Goal: Transaction & Acquisition: Purchase product/service

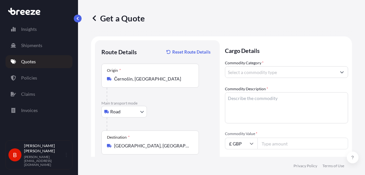
select select "Road"
select select "1"
click at [126, 75] on div "Origin * [GEOGRAPHIC_DATA], [GEOGRAPHIC_DATA]" at bounding box center [149, 76] width 97 height 24
click at [126, 76] on input "Černošín, [GEOGRAPHIC_DATA]" at bounding box center [152, 79] width 77 height 6
click at [126, 75] on div "Origin * [GEOGRAPHIC_DATA], [GEOGRAPHIC_DATA]" at bounding box center [149, 76] width 97 height 24
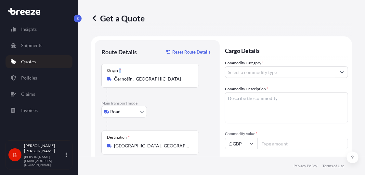
click at [126, 76] on input "Černošín, [GEOGRAPHIC_DATA]" at bounding box center [152, 79] width 77 height 6
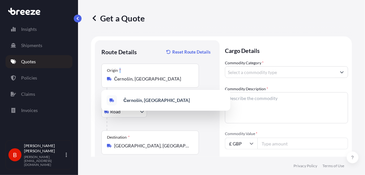
click at [126, 75] on div "Origin * [GEOGRAPHIC_DATA], [GEOGRAPHIC_DATA]" at bounding box center [149, 76] width 97 height 24
click at [126, 76] on input "Černošín, [GEOGRAPHIC_DATA]" at bounding box center [152, 79] width 77 height 6
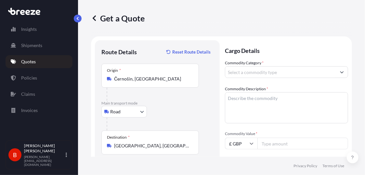
click at [132, 80] on input "Černošín, [GEOGRAPHIC_DATA]" at bounding box center [152, 79] width 77 height 6
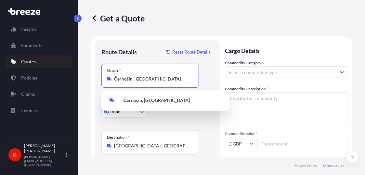
click at [132, 80] on input "Černošín, [GEOGRAPHIC_DATA]" at bounding box center [152, 79] width 77 height 6
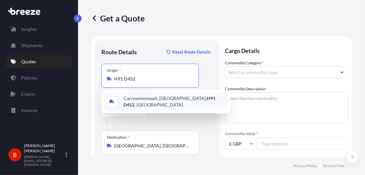
click at [162, 99] on span "Carrowmoneash, [GEOGRAPHIC_DATA], [GEOGRAPHIC_DATA] , [GEOGRAPHIC_DATA]" at bounding box center [174, 101] width 102 height 13
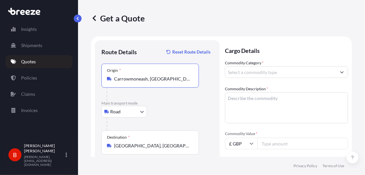
type input "Carrowmoneash, [GEOGRAPHIC_DATA], [GEOGRAPHIC_DATA], [GEOGRAPHIC_DATA]"
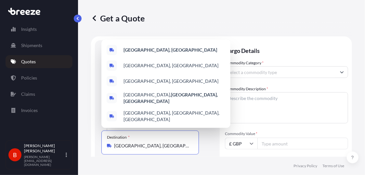
click at [126, 143] on input "[GEOGRAPHIC_DATA], [GEOGRAPHIC_DATA]" at bounding box center [152, 146] width 77 height 6
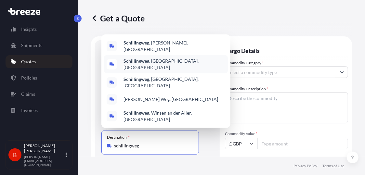
click at [157, 69] on span "Schillingweg , [GEOGRAPHIC_DATA], [GEOGRAPHIC_DATA]" at bounding box center [174, 64] width 102 height 13
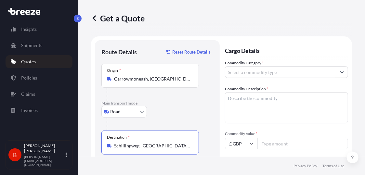
type input "Schillingweg, [GEOGRAPHIC_DATA], [GEOGRAPHIC_DATA]"
click at [242, 61] on label "Commodity Category *" at bounding box center [244, 63] width 39 height 6
click at [242, 66] on input "Commodity Category *" at bounding box center [280, 72] width 111 height 12
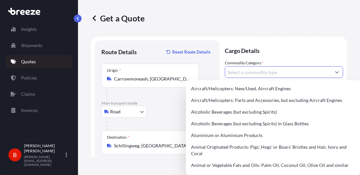
click at [242, 68] on input "Commodity Category *" at bounding box center [278, 72] width 106 height 12
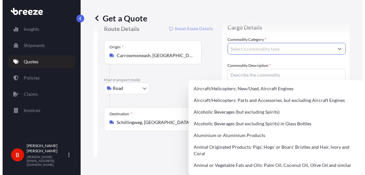
scroll to position [32, 0]
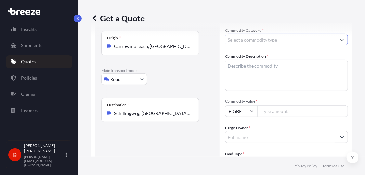
click at [242, 39] on input "Commodity Category *" at bounding box center [280, 40] width 111 height 12
click at [247, 45] on input "Commodity Category *" at bounding box center [280, 40] width 111 height 12
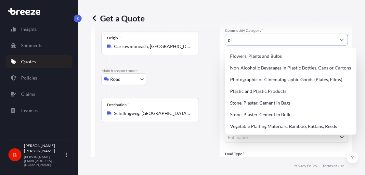
type input "p"
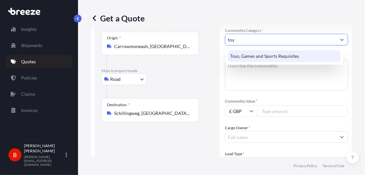
click at [254, 58] on div "Toys, Games and Sports Requisites" at bounding box center [284, 56] width 113 height 12
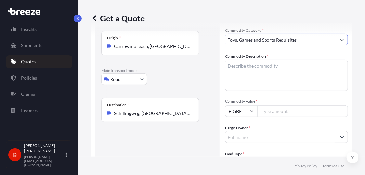
type input "Toys, Games and Sports Requisites"
click at [256, 74] on textarea "Commodity Description *" at bounding box center [286, 75] width 123 height 31
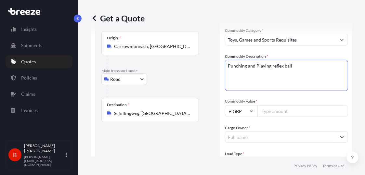
type textarea "Punching and Playing reflex ball"
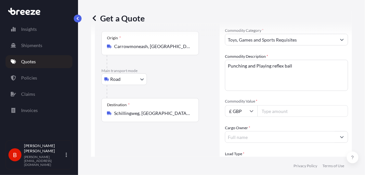
click at [241, 114] on input "£ GBP" at bounding box center [241, 111] width 32 height 12
click at [243, 130] on div "€ EUR" at bounding box center [240, 129] width 27 height 12
type input "€ EUR"
click at [274, 113] on input "Commodity Value *" at bounding box center [302, 111] width 91 height 12
type input "15107"
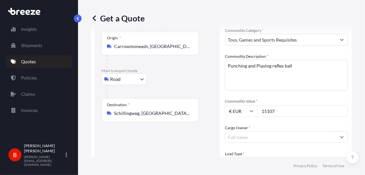
click at [262, 139] on input "Cargo Owner *" at bounding box center [280, 137] width 111 height 12
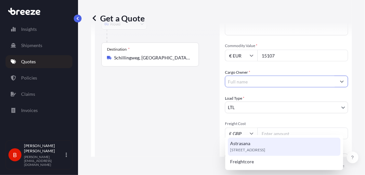
scroll to position [97, 0]
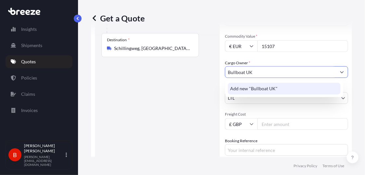
click at [258, 85] on div "Add new "Bullboat UK"" at bounding box center [284, 89] width 113 height 12
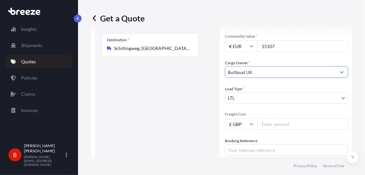
type input "Bullboat UK"
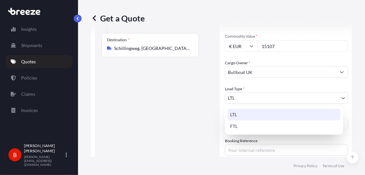
click at [260, 101] on body "0 options available. 1 option available. Insights Shipments Quotes Policies Cla…" at bounding box center [182, 87] width 365 height 175
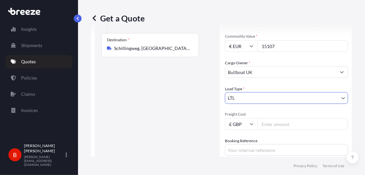
click at [266, 129] on input "Freight Cost" at bounding box center [302, 124] width 91 height 12
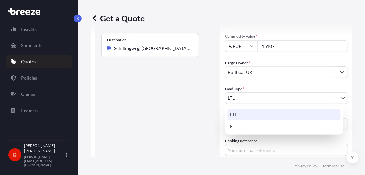
click at [265, 100] on body "1 option available. Insights Shipments Quotes Policies Claims Invoices B [PERSO…" at bounding box center [182, 87] width 365 height 175
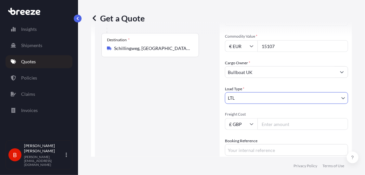
click at [276, 122] on input "Freight Cost" at bounding box center [302, 124] width 91 height 12
type input "350"
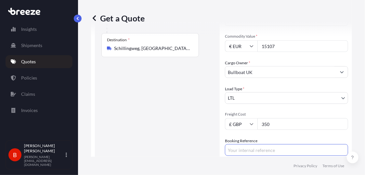
click at [246, 151] on input "Booking Reference" at bounding box center [286, 150] width 123 height 12
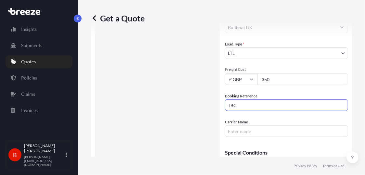
scroll to position [192, 0]
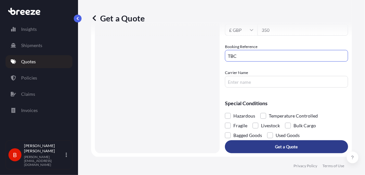
type input "TBC"
click at [265, 150] on button "Get a Quote" at bounding box center [286, 146] width 123 height 13
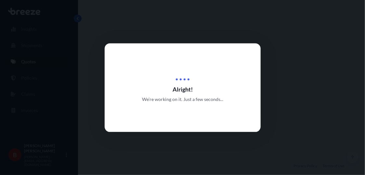
select select "Road"
select select "1"
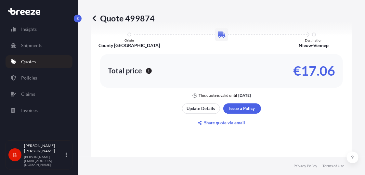
scroll to position [550, 0]
click at [345, 57] on div "Here's your insurance offer Commodity Category Toys, Games and Sports Requisite…" at bounding box center [221, 62] width 261 height 515
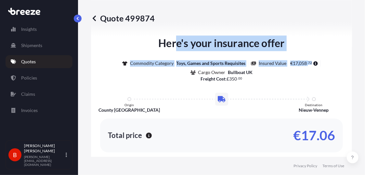
drag, startPoint x: 302, startPoint y: 67, endPoint x: 353, endPoint y: 62, distance: 51.3
click at [345, 66] on div "Here's your insurance offer Commodity Category Toys, Games and Sports Requisite…" at bounding box center [221, 127] width 261 height 515
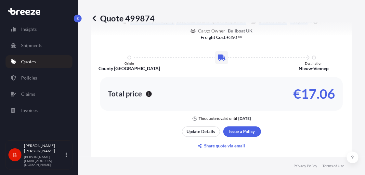
scroll to position [517, 0]
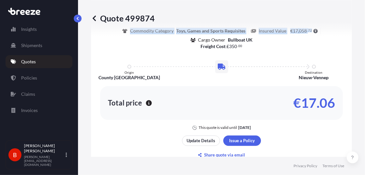
click at [108, 0] on html "Insights Shipments Quotes Policies Claims Invoices B [PERSON_NAME] [PERSON_NAME…" at bounding box center [182, 87] width 365 height 175
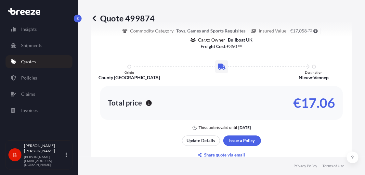
click at [289, 44] on div "Commodity Category Toys, Games and Sports Requisites Insured Value € 17 , 058 .…" at bounding box center [221, 34] width 242 height 31
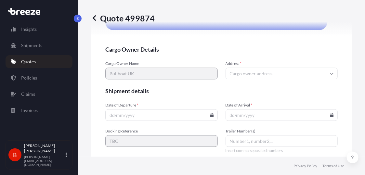
scroll to position [1357, 0]
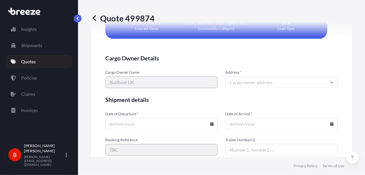
click at [127, 118] on input "Date of Departure *" at bounding box center [161, 124] width 112 height 12
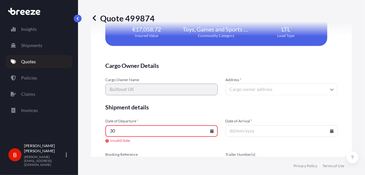
scroll to position [1364, 0]
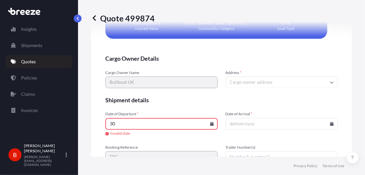
type input "3"
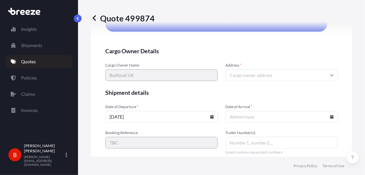
scroll to position [1357, 0]
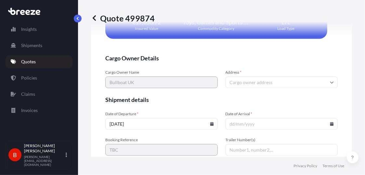
type input "[DATE]"
click at [225, 118] on input "Date of Arrival *" at bounding box center [281, 124] width 112 height 12
click at [226, 118] on input "Date of Arrival *" at bounding box center [281, 124] width 112 height 12
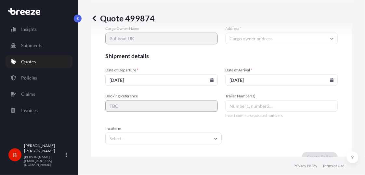
scroll to position [1401, 0]
type input "[DATE]"
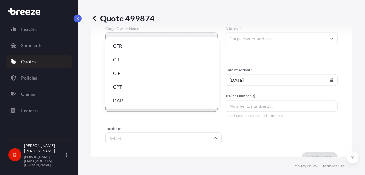
click at [144, 132] on input "Incoterm" at bounding box center [163, 138] width 116 height 12
click at [134, 74] on li "EXW" at bounding box center [162, 76] width 108 height 12
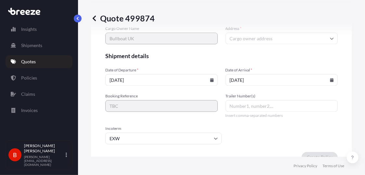
click at [248, 135] on form "Cargo Owner Details Cargo Owner Name Bullboat UK Address * Shipment details Dat…" at bounding box center [221, 86] width 232 height 152
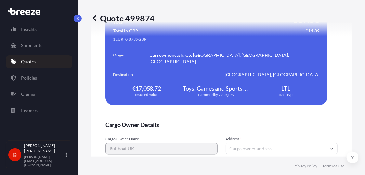
scroll to position [1336, 0]
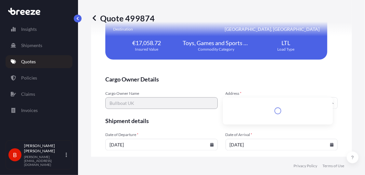
click at [242, 97] on input "Address *" at bounding box center [281, 103] width 112 height 12
click at [263, 97] on input "Address *" at bounding box center [281, 103] width 112 height 12
paste input "W11 4QA"
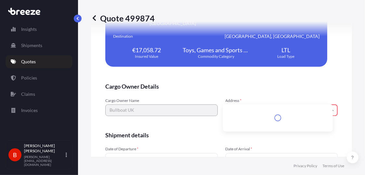
scroll to position [1344, 0]
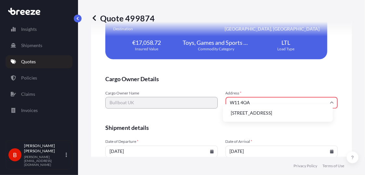
click at [267, 113] on li "[STREET_ADDRESS]" at bounding box center [277, 113] width 105 height 12
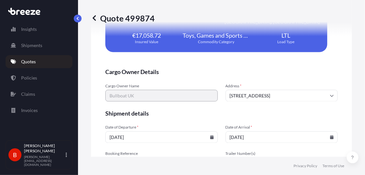
type input "[STREET_ADDRESS]"
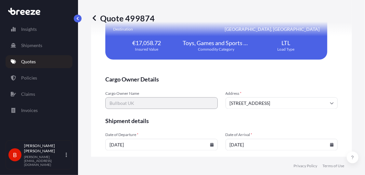
scroll to position [1401, 0]
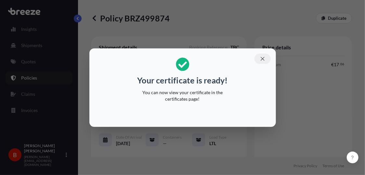
click at [264, 57] on icon "button" at bounding box center [262, 59] width 6 height 6
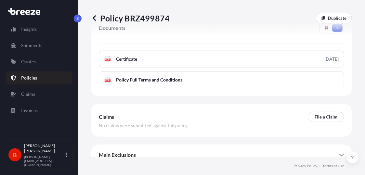
scroll to position [253, 0]
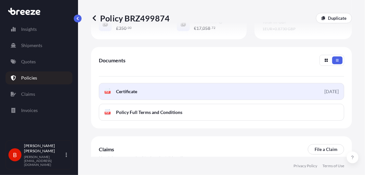
click at [146, 83] on link "PDF Certificate [DATE]" at bounding box center [221, 91] width 245 height 17
